Goal: Task Accomplishment & Management: Complete application form

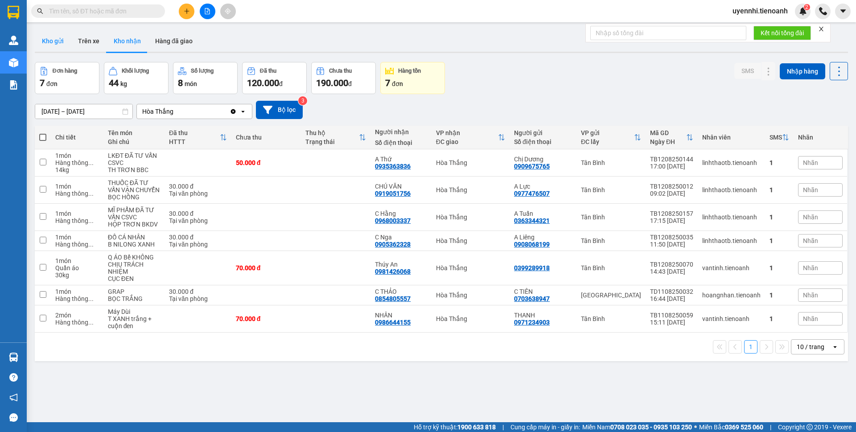
click at [50, 40] on button "Kho gửi" at bounding box center [53, 40] width 36 height 21
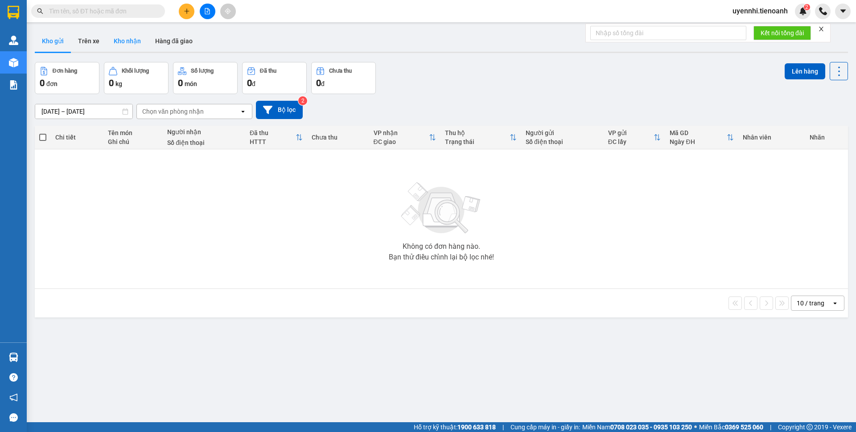
click at [117, 43] on button "Kho nhận" at bounding box center [127, 40] width 41 height 21
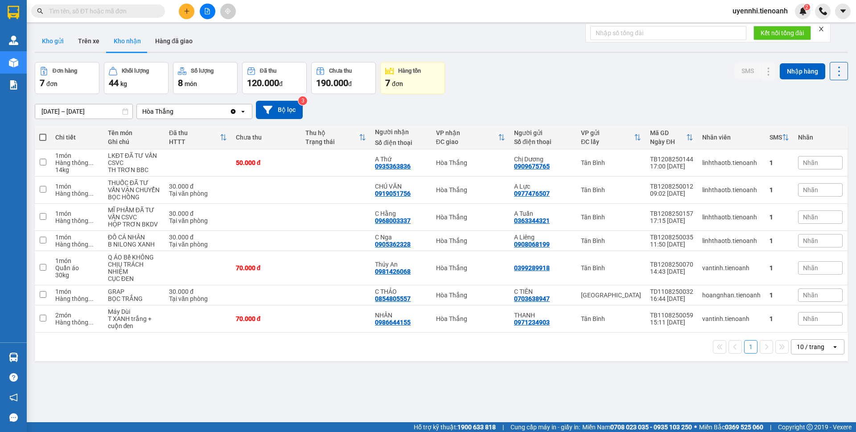
click at [60, 43] on button "Kho gửi" at bounding box center [53, 40] width 36 height 21
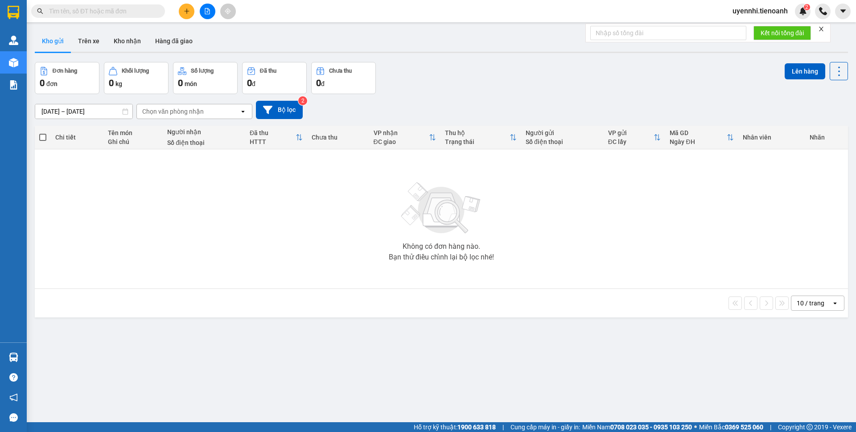
click at [186, 10] on icon "plus" at bounding box center [187, 11] width 6 height 6
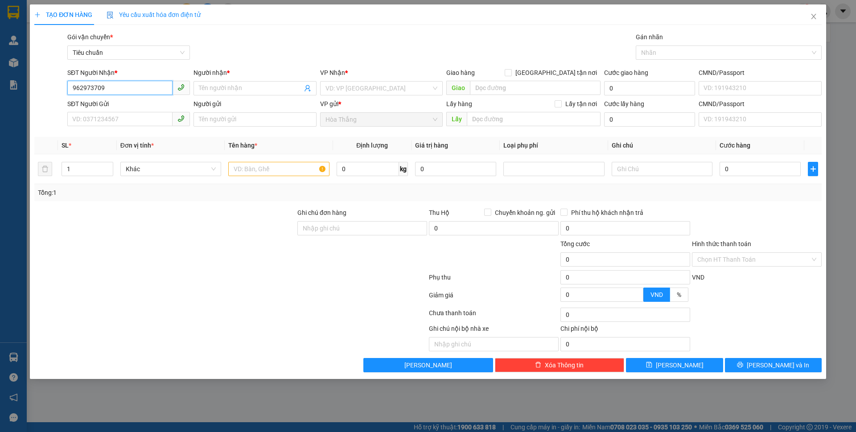
click at [74, 89] on input "962973709" at bounding box center [119, 88] width 105 height 14
type input "0962973709"
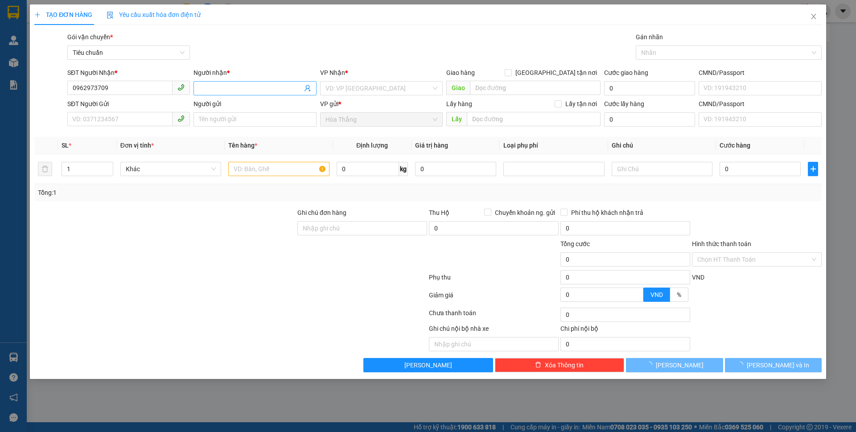
click at [229, 87] on input "Người nhận *" at bounding box center [250, 88] width 103 height 10
drag, startPoint x: 229, startPoint y: 87, endPoint x: 177, endPoint y: 83, distance: 52.3
click at [177, 83] on div "SĐT Người Nhận * 0962973709 Người nhận * trấm anh trấm anh VP Nhận * VD: VP Sài…" at bounding box center [445, 83] width 758 height 31
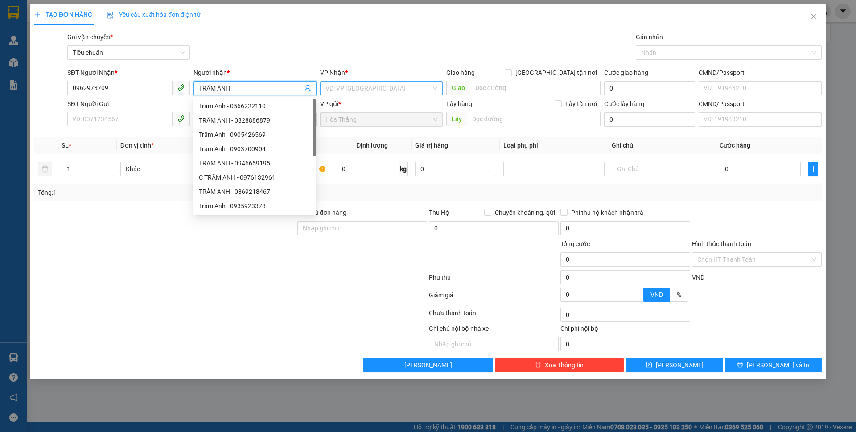
type input "TRÂM ANH"
click at [370, 91] on input "search" at bounding box center [379, 88] width 106 height 13
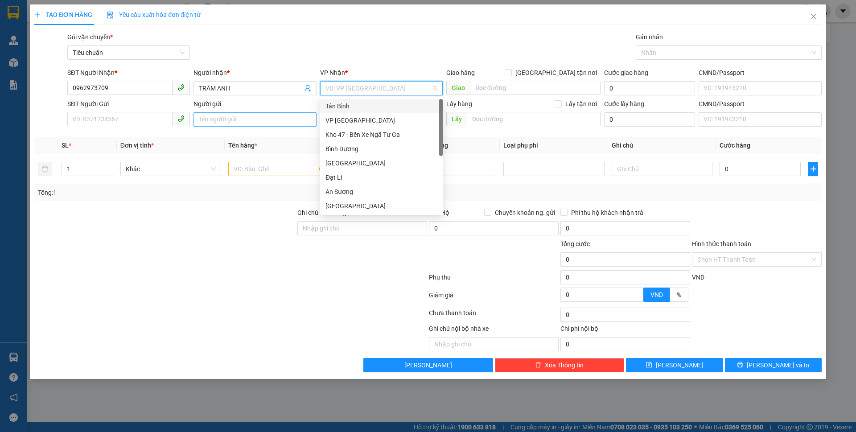
drag, startPoint x: 342, startPoint y: 105, endPoint x: 204, endPoint y: 125, distance: 139.3
click at [342, 105] on div "Tân Bình" at bounding box center [382, 106] width 112 height 10
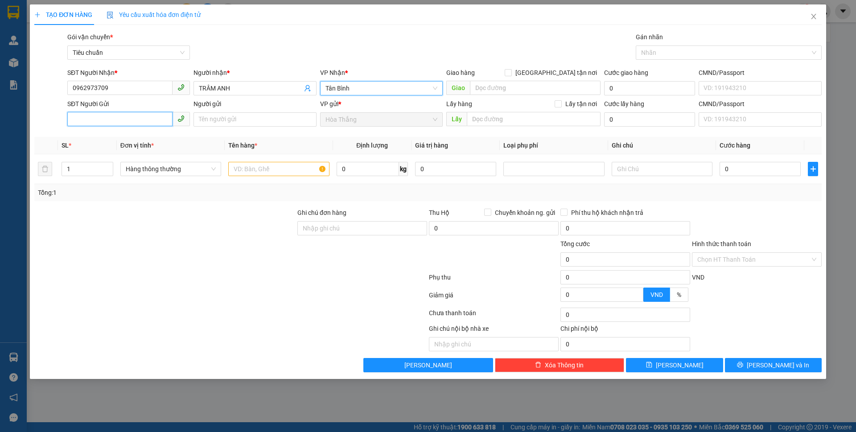
click at [127, 124] on input "SĐT Người Gửi" at bounding box center [119, 119] width 105 height 14
type input "0379178179"
click at [223, 114] on input "Người gửi" at bounding box center [255, 119] width 123 height 14
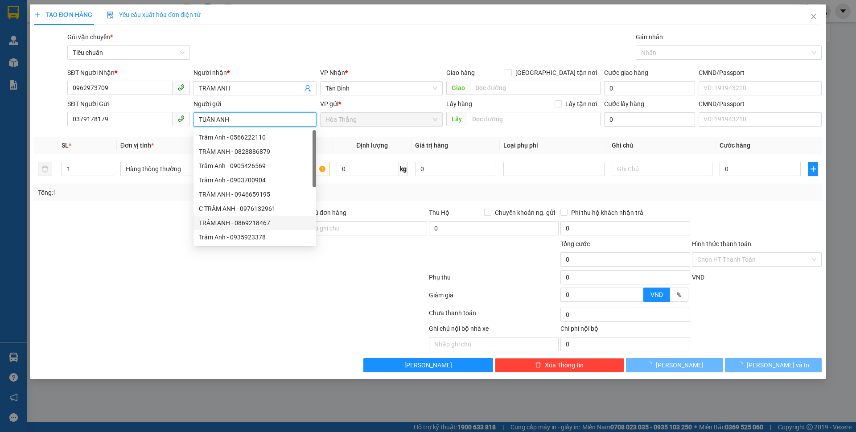
type input "TUẤN ANH"
click at [47, 350] on div at bounding box center [148, 338] width 230 height 28
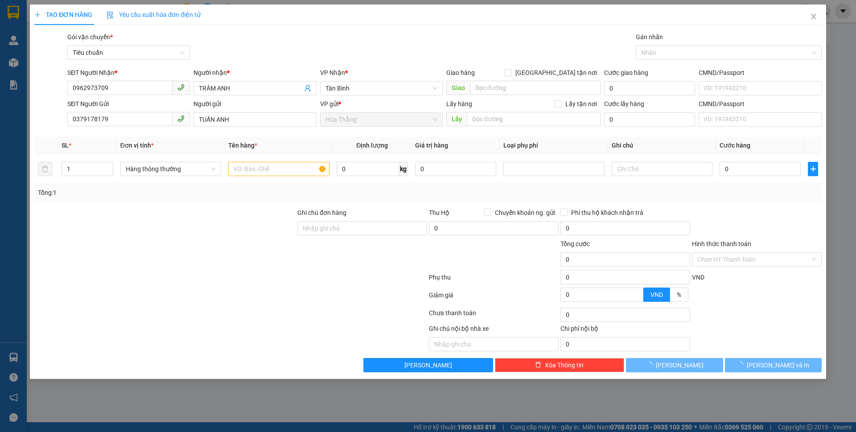
drag, startPoint x: 206, startPoint y: 343, endPoint x: 186, endPoint y: 302, distance: 45.1
click at [206, 343] on div at bounding box center [148, 338] width 230 height 28
click at [264, 170] on input "text" at bounding box center [278, 169] width 101 height 14
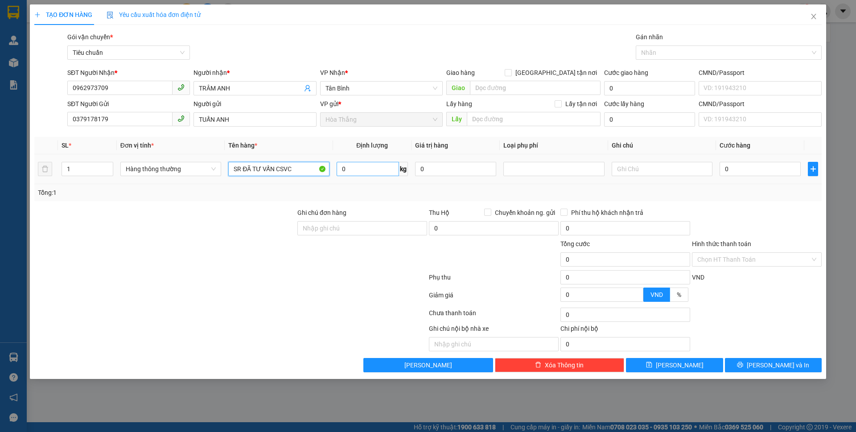
type input "SR ĐÃ TƯ VẤN CSVC"
click at [367, 163] on input "0" at bounding box center [368, 169] width 62 height 14
type input "8"
click at [641, 170] on input "text" at bounding box center [662, 169] width 101 height 14
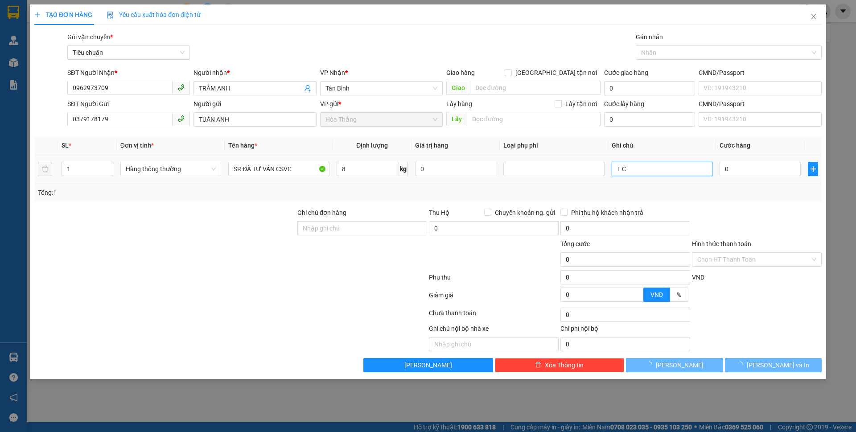
type input "T CH"
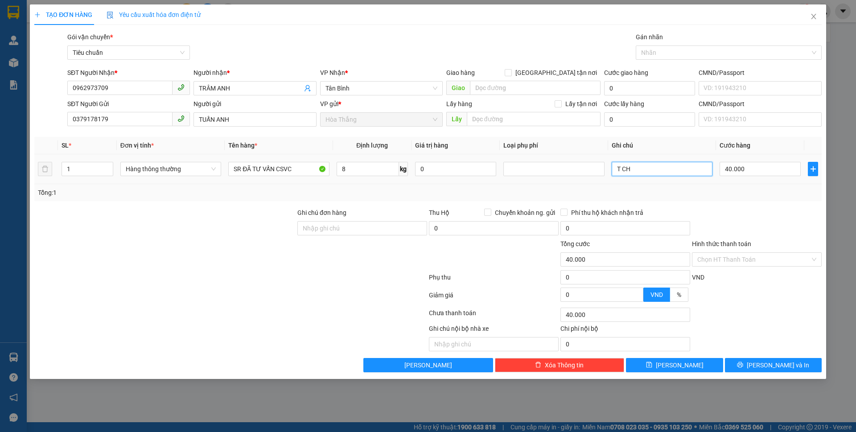
type input "40.000"
type input "T CHỮ ĐỎ"
drag, startPoint x: 741, startPoint y: 255, endPoint x: 740, endPoint y: 264, distance: 9.0
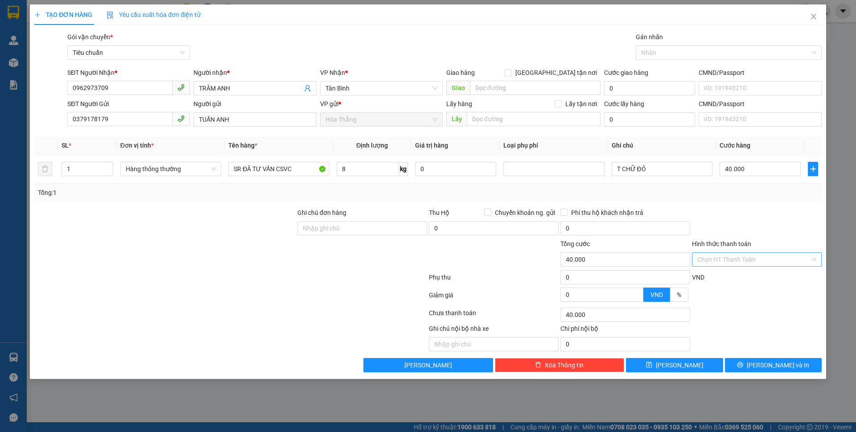
click at [741, 255] on input "Hình thức thanh toán" at bounding box center [754, 259] width 113 height 13
click at [739, 277] on div "Tại văn phòng" at bounding box center [757, 277] width 119 height 10
type input "0"
click at [772, 362] on span "[PERSON_NAME] và In" at bounding box center [778, 365] width 62 height 10
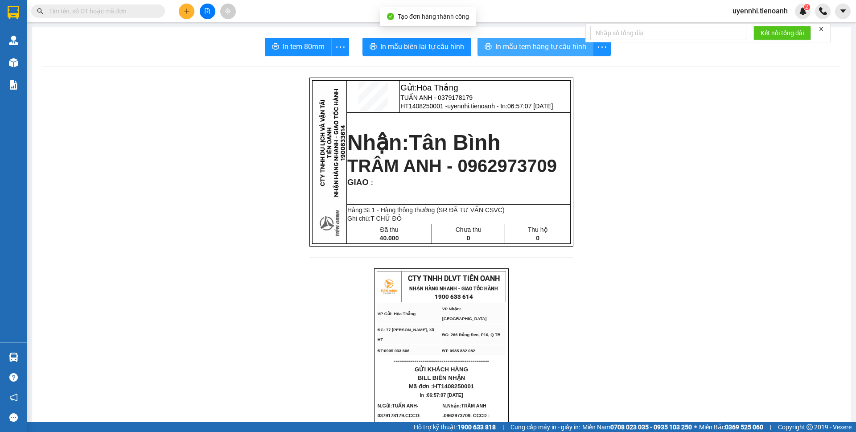
click at [508, 43] on span "In mẫu tem hàng tự cấu hình" at bounding box center [540, 46] width 91 height 11
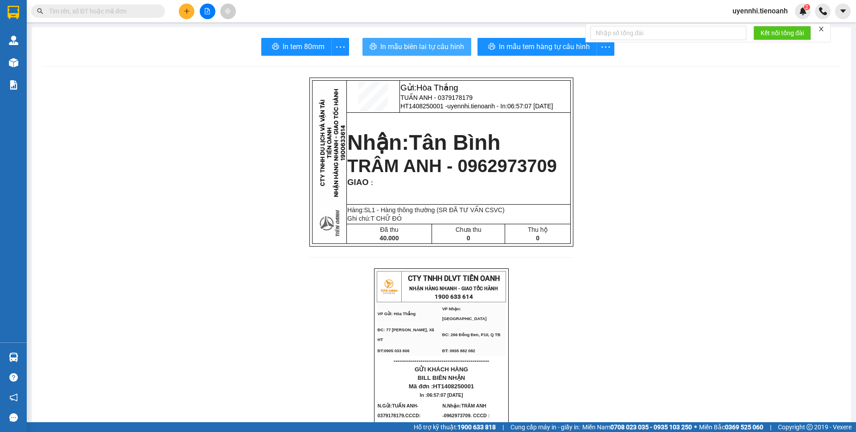
click at [392, 44] on span "In mẫu biên lai tự cấu hình" at bounding box center [422, 46] width 84 height 11
click at [206, 10] on icon "file-add" at bounding box center [207, 11] width 6 height 6
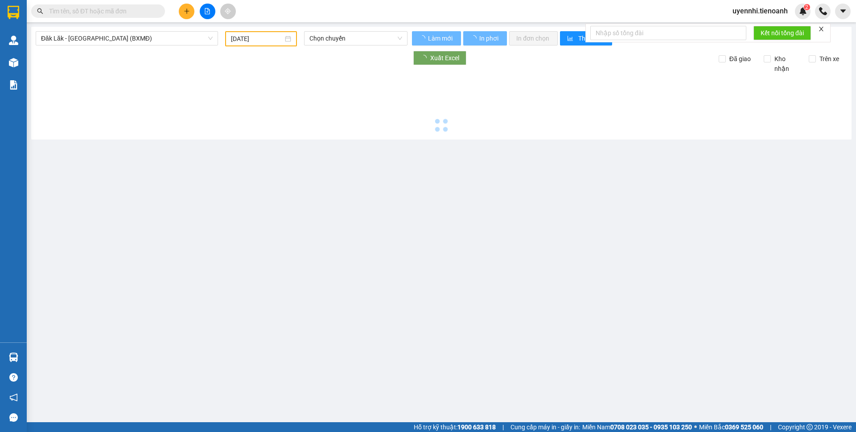
type input "[DATE]"
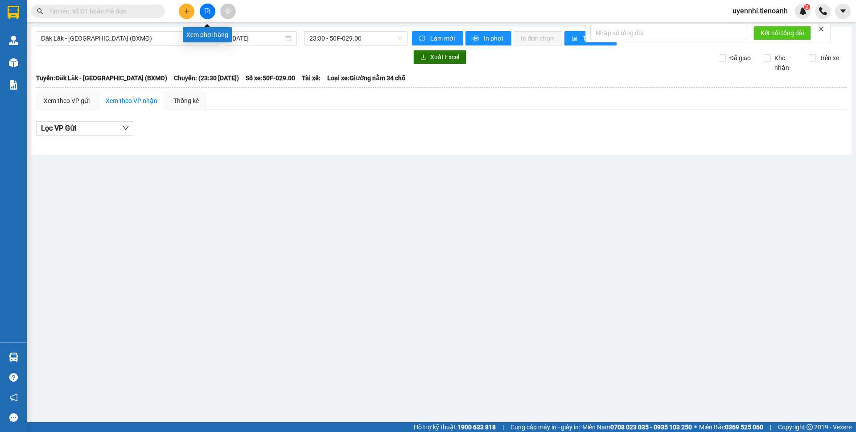
click at [209, 13] on icon "file-add" at bounding box center [207, 11] width 6 height 6
click at [81, 33] on span "Đăk Lăk - [GEOGRAPHIC_DATA] (BXMĐ)" at bounding box center [127, 38] width 172 height 13
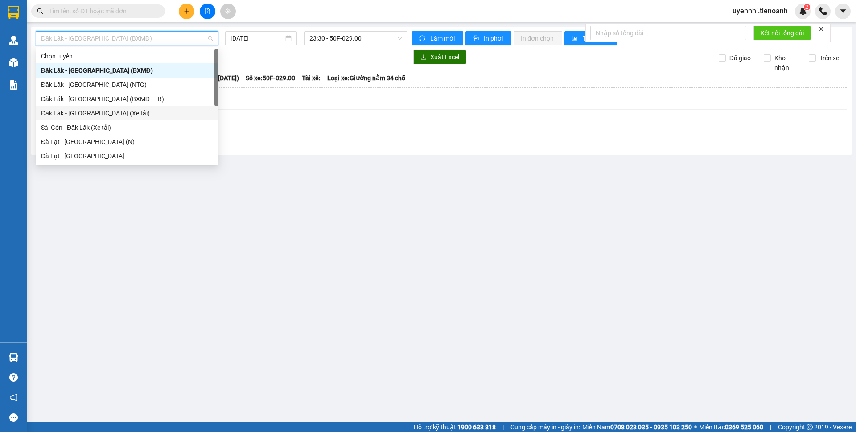
click at [84, 114] on div "Đăk Lăk - [GEOGRAPHIC_DATA] (Xe tải)" at bounding box center [127, 113] width 172 height 10
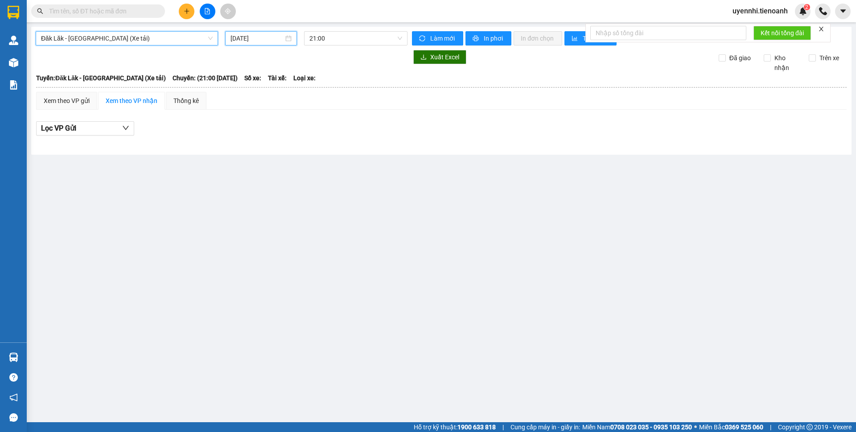
click at [250, 41] on input "[DATE]" at bounding box center [257, 38] width 53 height 10
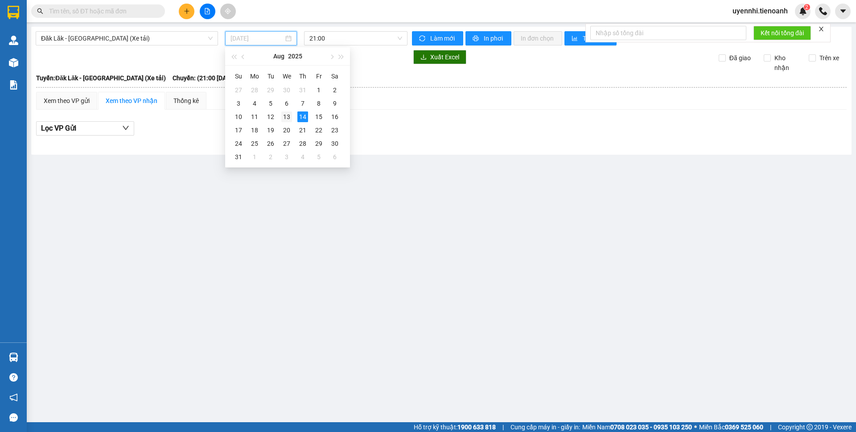
click at [285, 113] on div "13" at bounding box center [286, 116] width 11 height 11
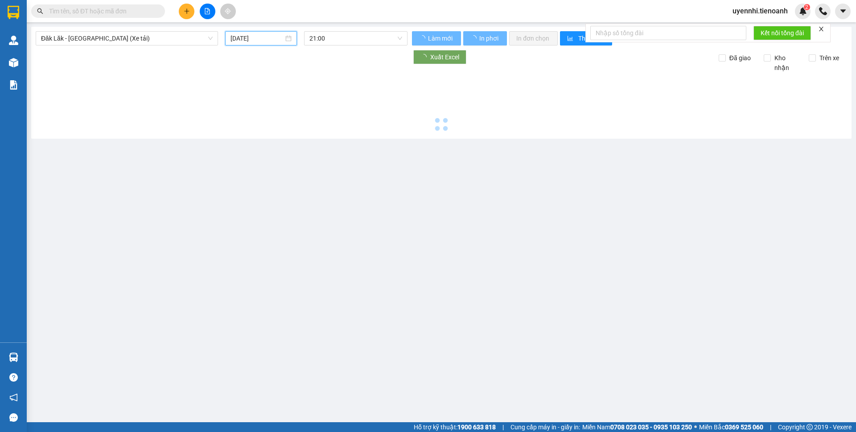
type input "[DATE]"
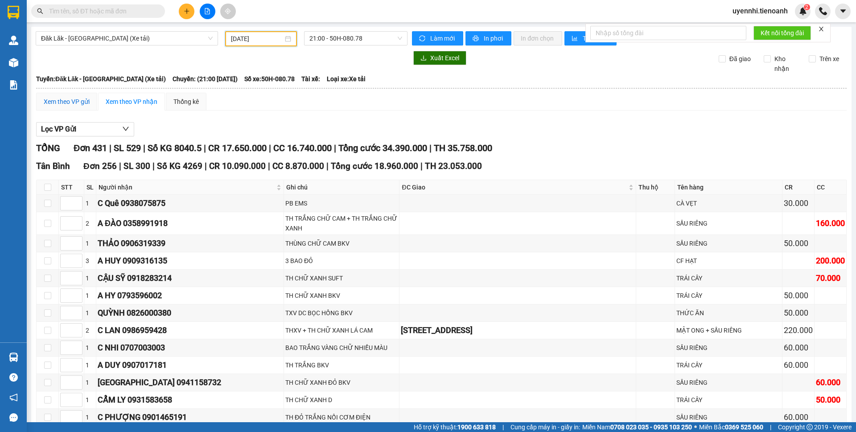
click at [68, 103] on div "Xem theo VP gửi" at bounding box center [67, 102] width 46 height 10
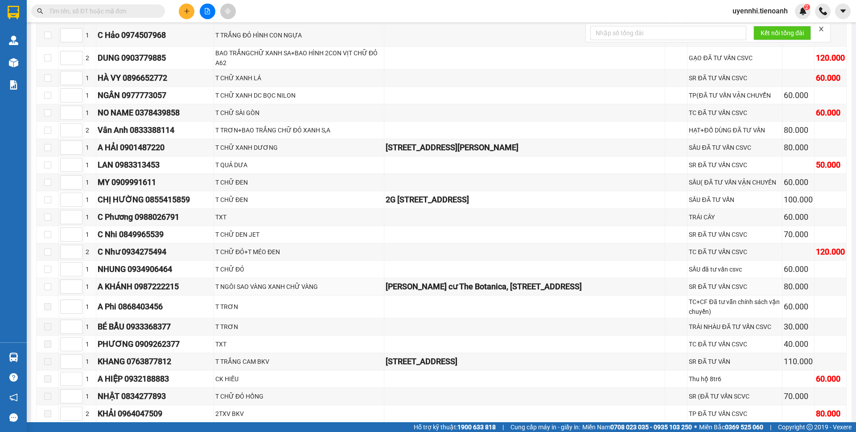
scroll to position [4103, 0]
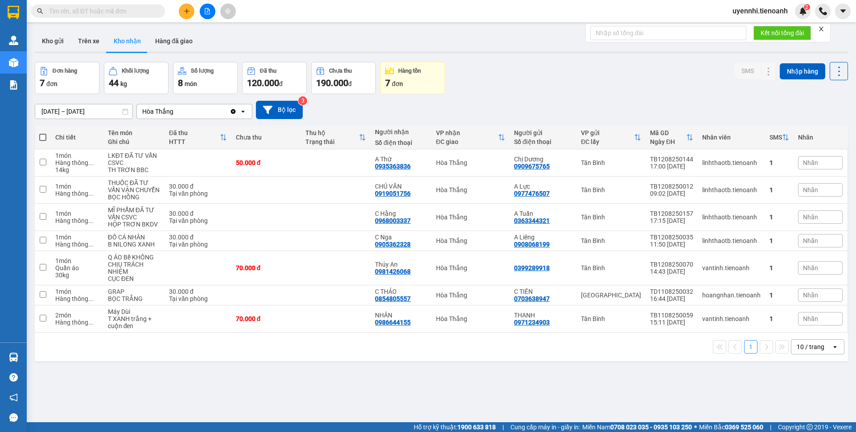
click at [470, 94] on div "[DATE] – [DATE] Press the down arrow key to interact with the calendar and sele…" at bounding box center [441, 110] width 813 height 32
click at [117, 6] on span at bounding box center [98, 10] width 134 height 13
click at [87, 14] on input "text" at bounding box center [101, 11] width 105 height 10
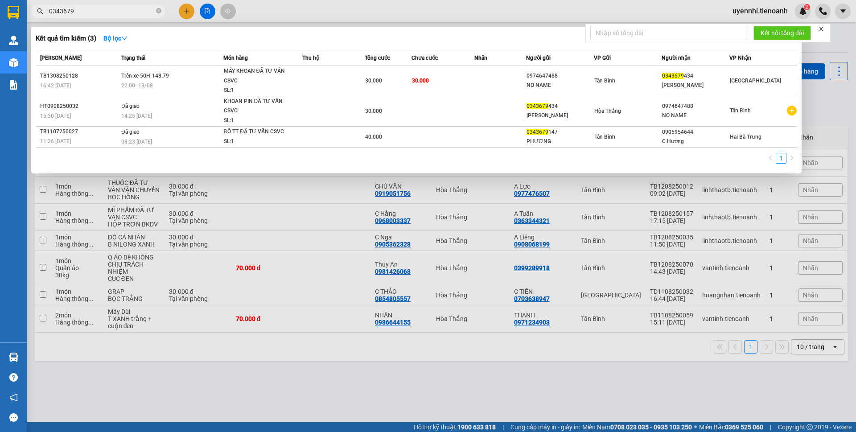
type input "0343679"
click at [237, 402] on div at bounding box center [428, 216] width 856 height 432
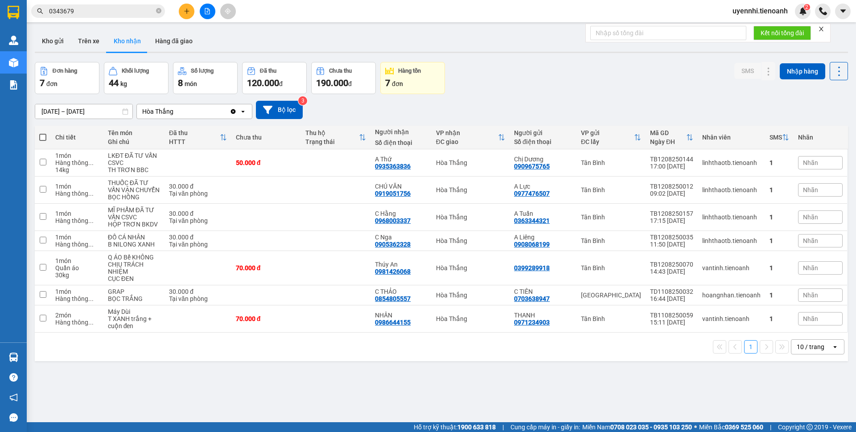
click at [102, 10] on input "0343679" at bounding box center [101, 11] width 105 height 10
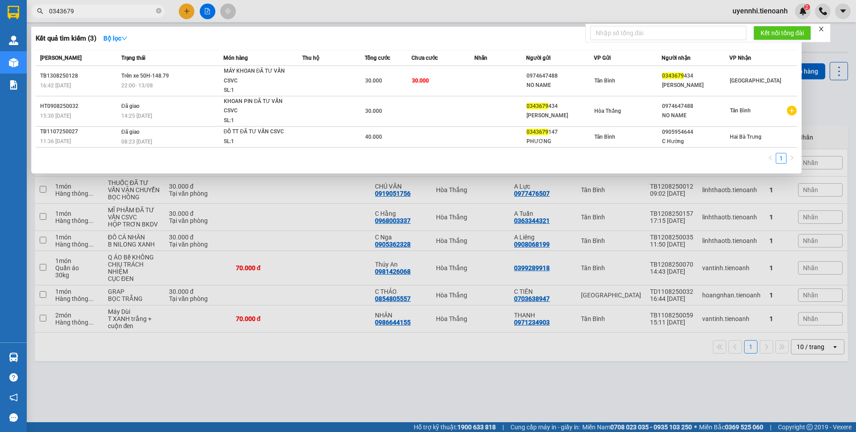
click at [310, 370] on div at bounding box center [428, 216] width 856 height 432
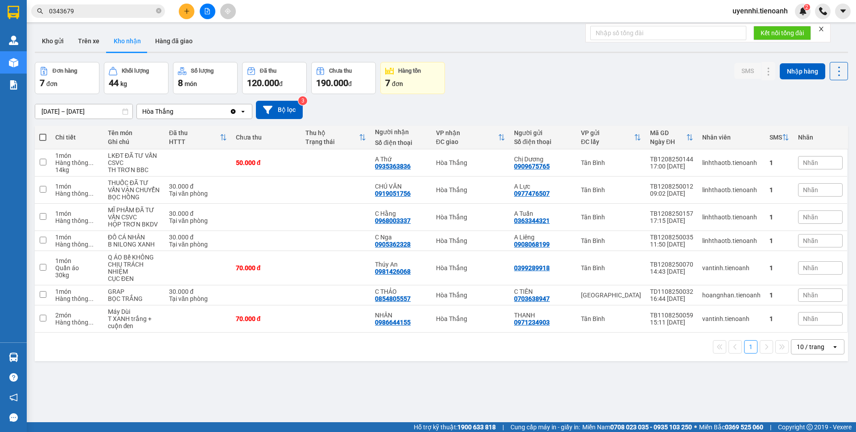
click at [310, 370] on div "ver 1.8.138 Kho gửi Trên xe Kho nhận Hàng đã giao Đơn hàng 7 đơn Khối lượng 44 …" at bounding box center [441, 243] width 821 height 432
